Goal: Navigation & Orientation: Find specific page/section

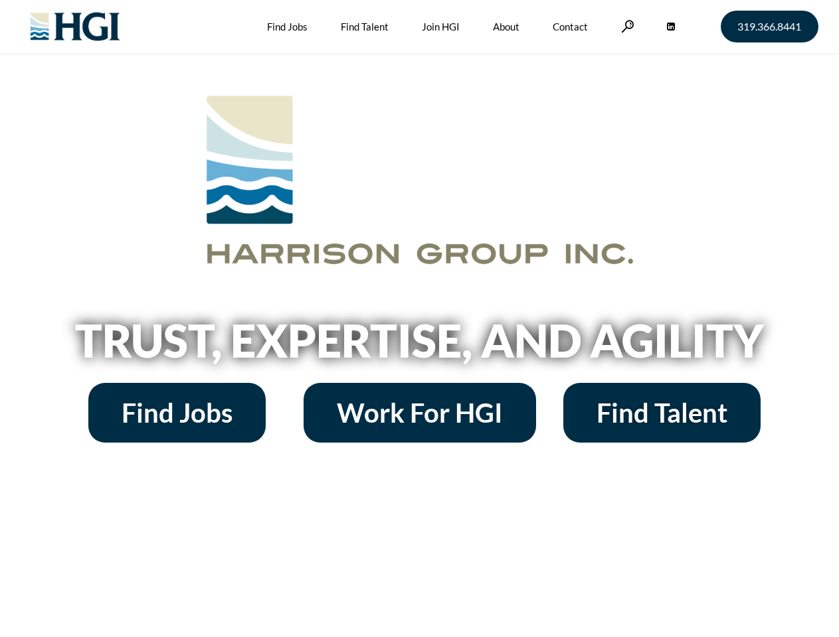
click at [419, 319] on h2 "Trust, Expertise, and Agility" at bounding box center [419, 340] width 757 height 45
click at [626, 26] on link at bounding box center [627, 26] width 13 height 13
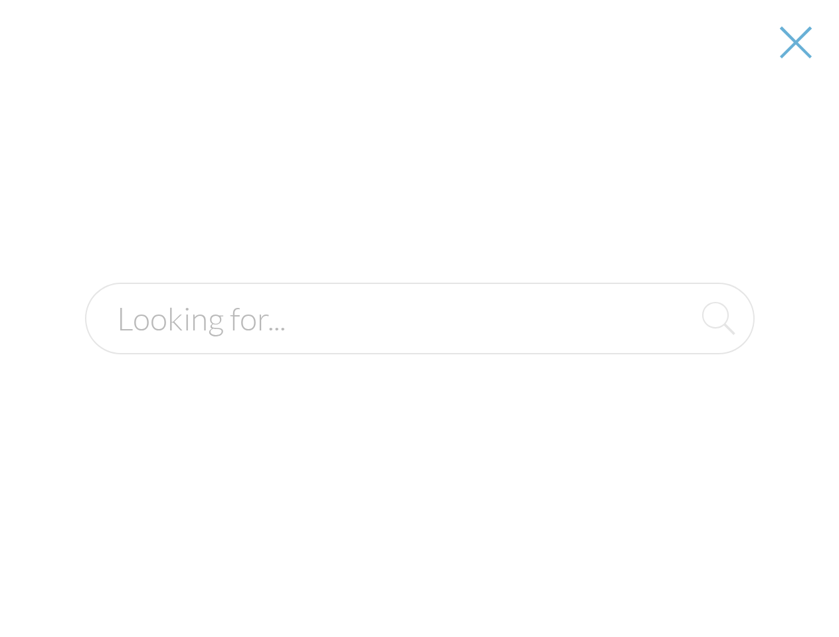
click at [419, 345] on h2 "Trust, Expertise, and Agility" at bounding box center [419, 340] width 757 height 45
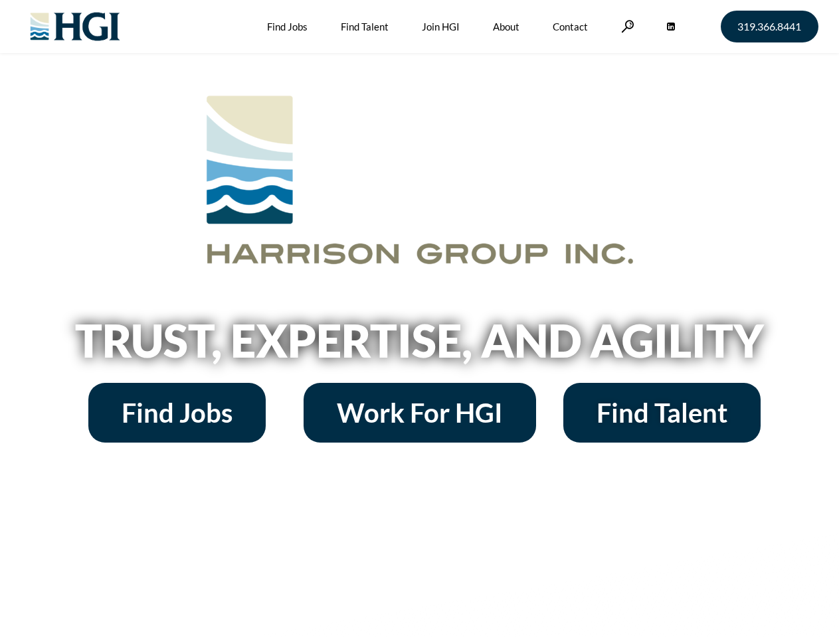
click at [419, 319] on h2 "Trust, Expertise, and Agility" at bounding box center [419, 340] width 757 height 45
click at [626, 26] on link at bounding box center [627, 26] width 13 height 13
